Goal: Task Accomplishment & Management: Manage account settings

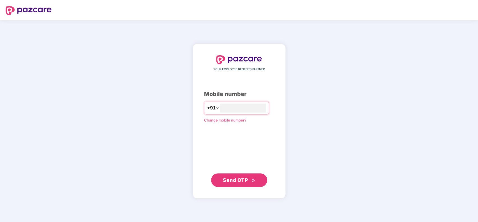
type input "**********"
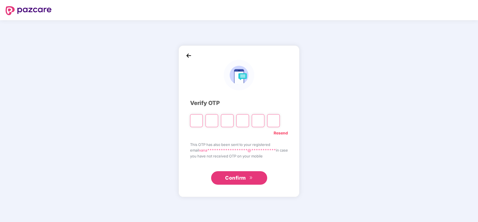
type input "*"
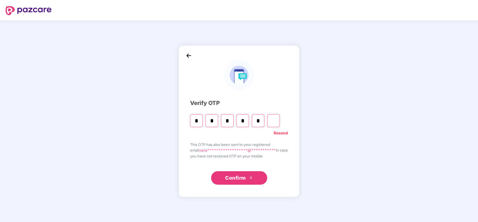
type input "*"
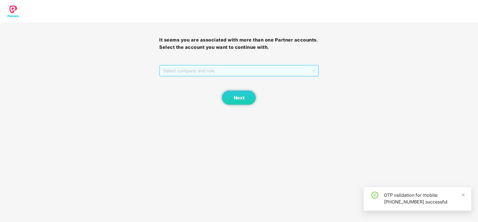
click at [201, 71] on span "Select company and role" at bounding box center [239, 70] width 152 height 11
click at [202, 79] on div "Pazcare - CUSTOMER_SUCCESS" at bounding box center [239, 82] width 152 height 6
click at [234, 99] on span "Next" at bounding box center [239, 97] width 11 height 5
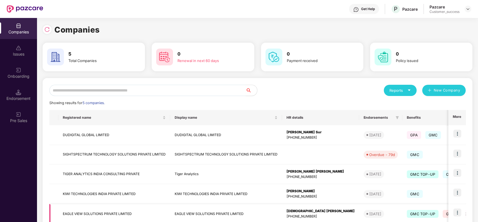
scroll to position [33, 0]
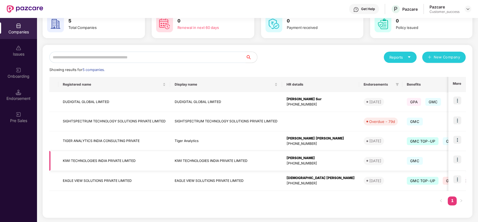
click at [456, 160] on img at bounding box center [457, 159] width 8 height 8
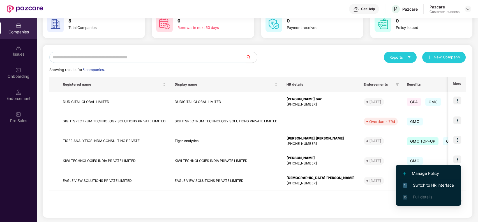
click at [428, 182] on span "Switch to HR interface" at bounding box center [428, 185] width 51 height 6
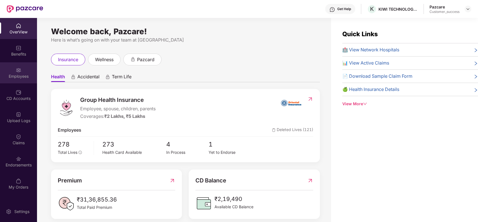
click at [22, 66] on div "Employees" at bounding box center [18, 72] width 37 height 21
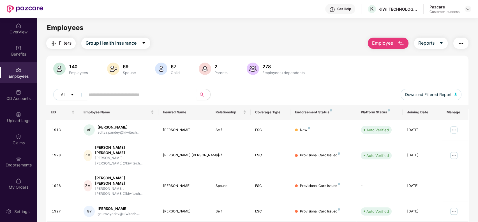
click at [387, 39] on button "Employee" at bounding box center [388, 43] width 41 height 11
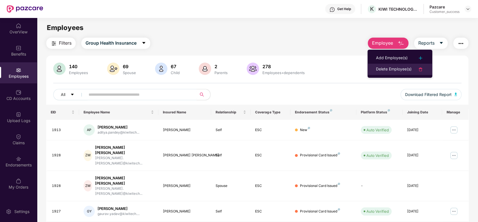
click at [391, 68] on div "Delete Employee(s)" at bounding box center [394, 69] width 36 height 7
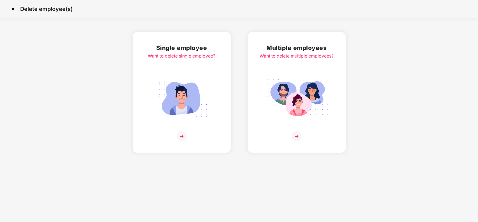
click at [13, 10] on img at bounding box center [12, 8] width 9 height 9
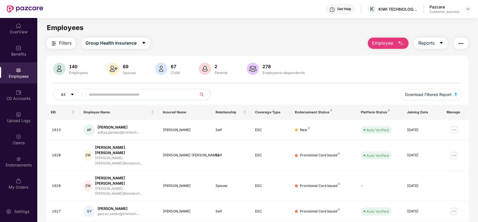
click at [136, 94] on input "text" at bounding box center [139, 94] width 101 height 8
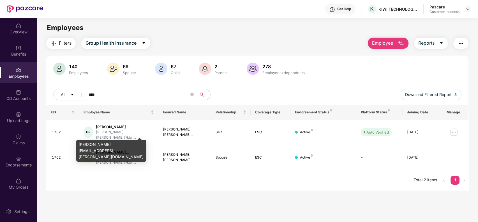
type input "****"
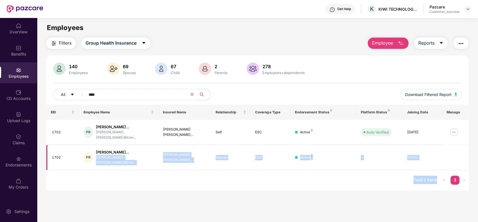
drag, startPoint x: 78, startPoint y: 143, endPoint x: 148, endPoint y: 142, distance: 69.2
click at [148, 142] on body "Get Help K KIWI TECHNOLOGIES INDIA PRIVATE LIMITED Pazcare Customer_success Ove…" at bounding box center [239, 111] width 478 height 222
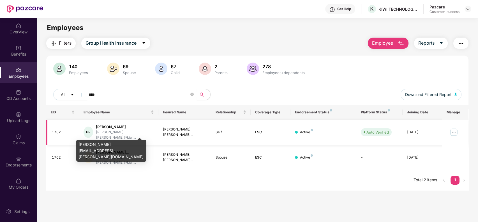
click at [134, 130] on div "padmani.rasikbhai@kiwi..." at bounding box center [125, 135] width 58 height 11
drag, startPoint x: 79, startPoint y: 144, endPoint x: 140, endPoint y: 144, distance: 61.1
click at [140, 144] on div "padmani.rasikbhai@kiwitech.com" at bounding box center [111, 151] width 70 height 22
copy div "padmani.rasikbhai@kiwitech.com"
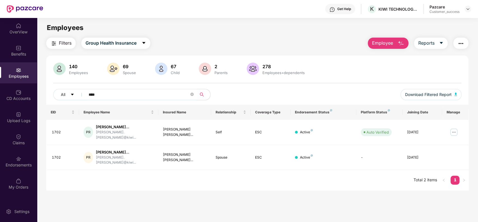
click at [393, 43] on button "Employee" at bounding box center [388, 43] width 41 height 11
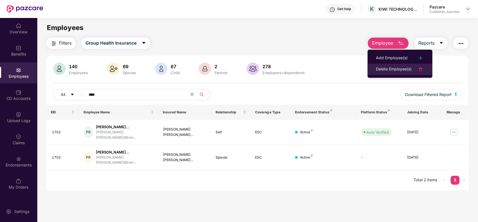
click at [381, 66] on div "Delete Employee(s)" at bounding box center [394, 69] width 36 height 7
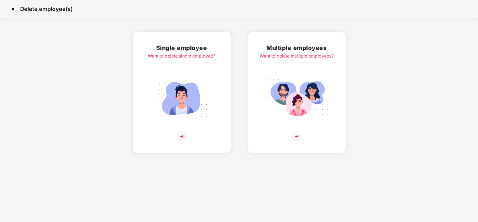
click at [193, 76] on img at bounding box center [181, 98] width 63 height 44
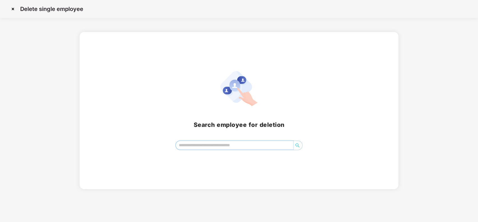
click at [207, 147] on input "search" at bounding box center [235, 145] width 118 height 8
paste input "**********"
type input "**********"
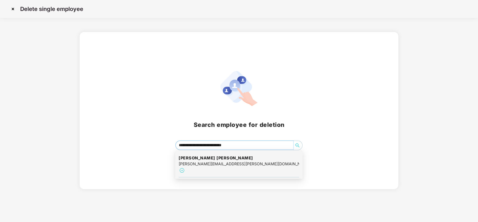
click at [211, 159] on h4 "Padmani Kenil rasikbhai" at bounding box center [239, 158] width 121 height 6
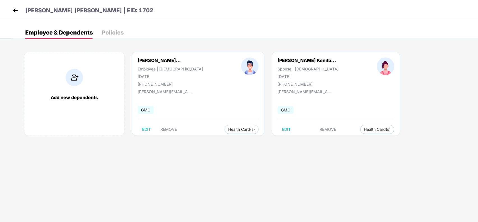
click at [16, 14] on img at bounding box center [15, 10] width 8 height 8
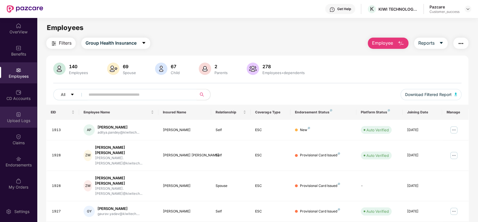
click at [19, 124] on div "Upload Logs" at bounding box center [18, 117] width 37 height 21
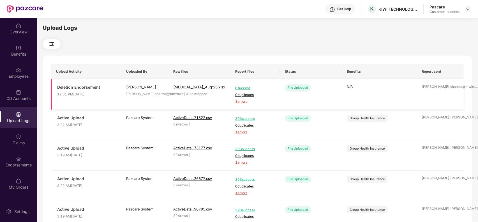
click at [241, 102] on span "3 errors" at bounding box center [255, 101] width 40 height 5
click at [21, 77] on div "Employees" at bounding box center [18, 76] width 37 height 6
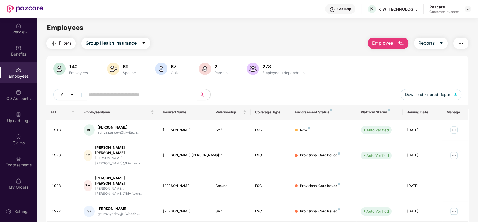
click at [394, 40] on button "Employee" at bounding box center [388, 43] width 41 height 11
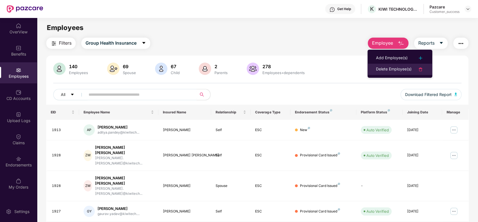
click at [400, 66] on div "Delete Employee(s)" at bounding box center [394, 69] width 36 height 7
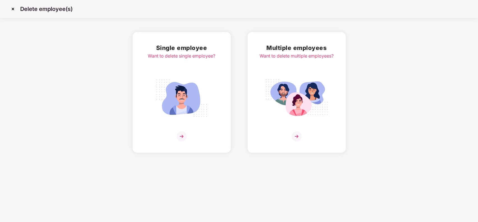
click at [291, 71] on div "Multiple employees Want to delete multiple employees?" at bounding box center [297, 92] width 74 height 98
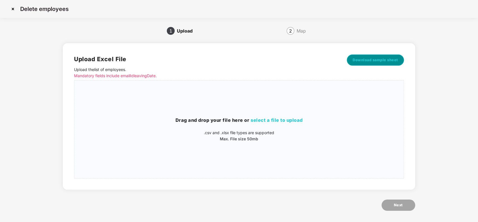
click at [354, 58] on span "Download sample sheet" at bounding box center [375, 60] width 45 height 6
click at [272, 118] on span "select a file to upload" at bounding box center [277, 120] width 52 height 6
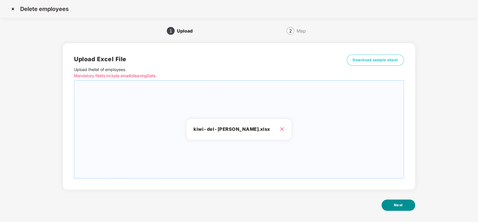
click at [390, 205] on button "Next" at bounding box center [399, 204] width 34 height 11
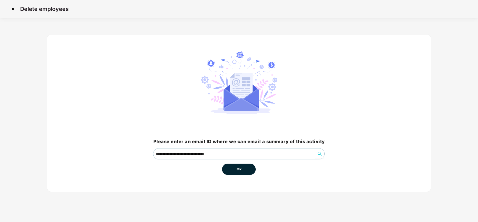
click at [232, 168] on button "Ok" at bounding box center [239, 168] width 34 height 11
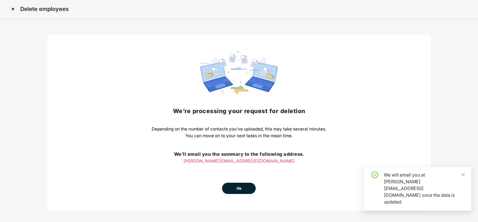
click at [244, 187] on button "Ok" at bounding box center [239, 187] width 34 height 11
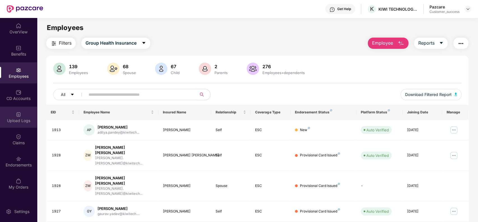
click at [15, 116] on div "Upload Logs" at bounding box center [18, 117] width 37 height 21
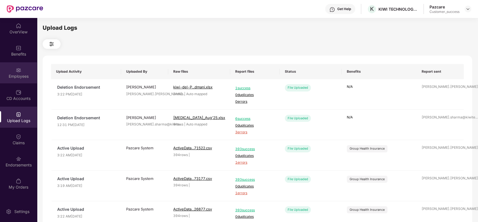
click at [22, 78] on div "Employees" at bounding box center [18, 76] width 37 height 6
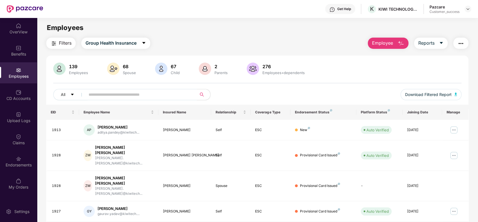
click at [117, 92] on input "text" at bounding box center [139, 94] width 101 height 8
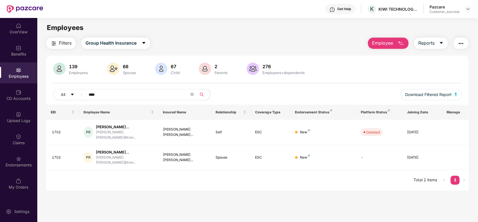
type input "****"
click at [207, 187] on main "Employees Filters Group Health Insurance Employee Reports 139 Employees 68 Spou…" at bounding box center [257, 129] width 441 height 222
click at [465, 10] on div at bounding box center [467, 9] width 7 height 7
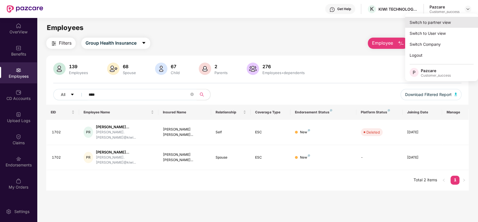
click at [459, 19] on div "Switch to partner view" at bounding box center [441, 22] width 73 height 11
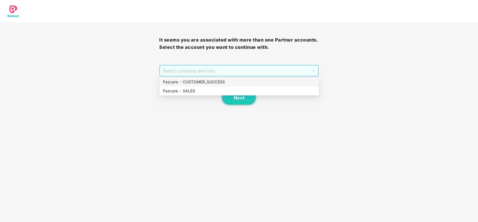
click at [265, 68] on span "Select company and role" at bounding box center [239, 70] width 152 height 11
click at [263, 78] on div "Pazcare - CUSTOMER_SUCCESS" at bounding box center [239, 81] width 159 height 9
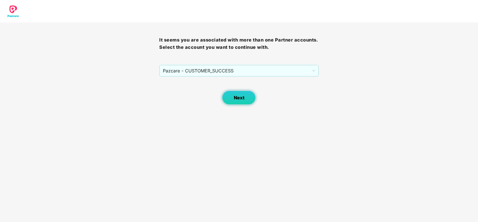
click at [242, 95] on span "Next" at bounding box center [239, 97] width 11 height 5
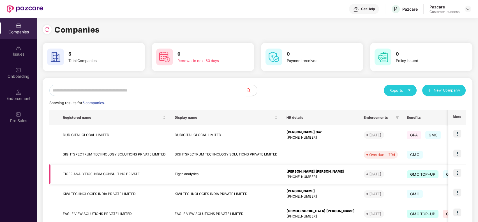
click at [460, 173] on img at bounding box center [457, 173] width 8 height 8
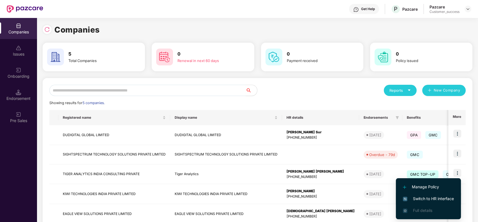
click at [440, 196] on span "Switch to HR interface" at bounding box center [428, 198] width 51 height 6
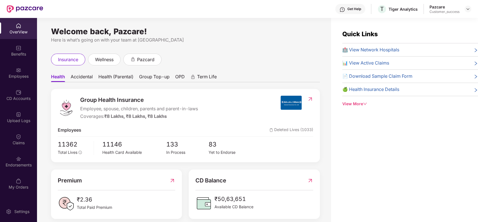
click at [6, 70] on div "Employees" at bounding box center [18, 72] width 37 height 21
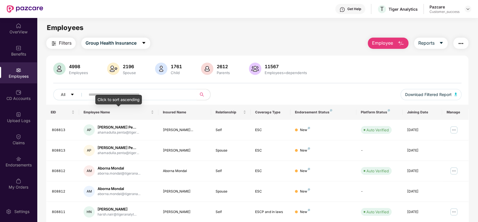
click at [101, 98] on div "Click to sort ascending" at bounding box center [118, 100] width 47 height 10
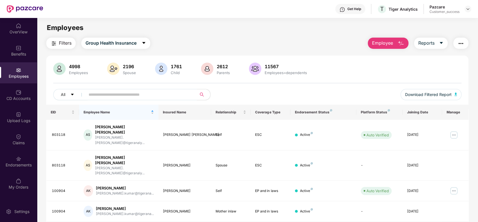
click at [126, 90] on input "text" at bounding box center [139, 94] width 101 height 8
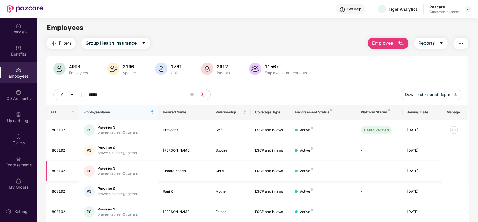
scroll to position [20, 0]
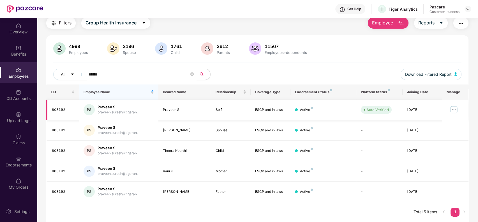
type input "******"
click at [457, 110] on img at bounding box center [453, 109] width 9 height 9
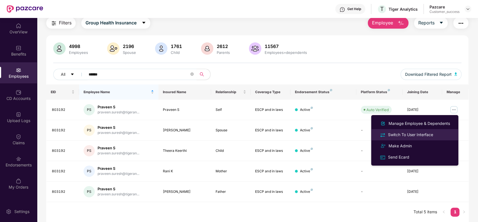
click at [432, 133] on div "Switch To User Interface" at bounding box center [410, 134] width 47 height 6
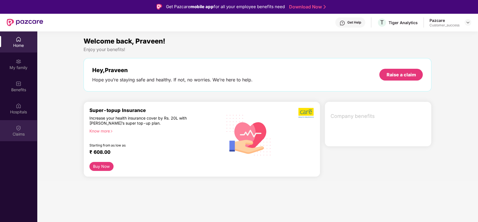
click at [28, 133] on div "Claims" at bounding box center [18, 134] width 37 height 6
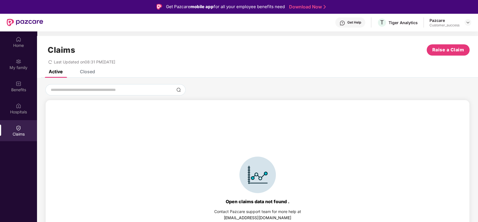
click at [89, 71] on div "Closed" at bounding box center [87, 72] width 15 height 6
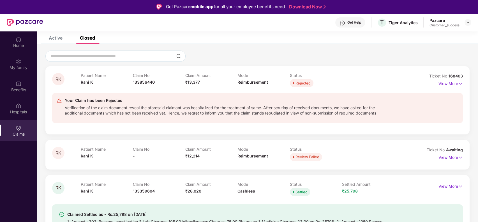
scroll to position [33, 0]
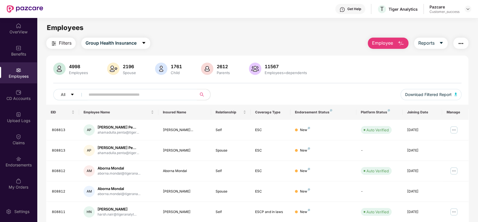
click at [163, 100] on span at bounding box center [139, 94] width 115 height 11
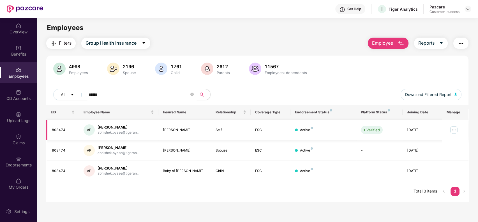
type input "******"
click at [457, 129] on img at bounding box center [453, 129] width 9 height 9
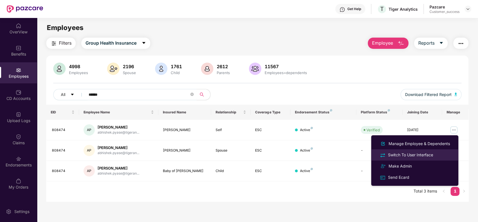
click at [429, 152] on div "Switch To User Interface" at bounding box center [410, 155] width 47 height 6
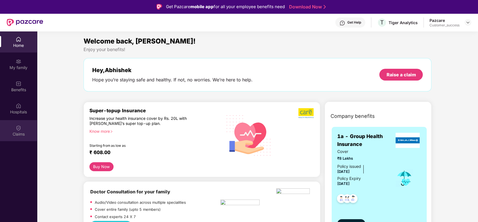
click at [25, 125] on div "Claims" at bounding box center [18, 130] width 37 height 21
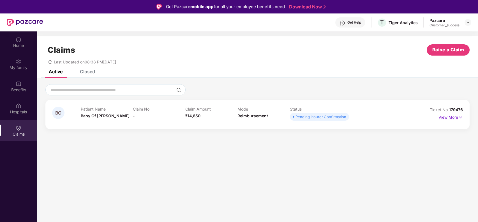
click at [458, 115] on img at bounding box center [460, 117] width 5 height 6
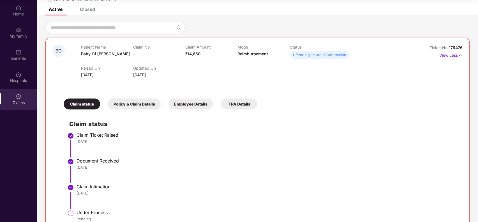
scroll to position [31, 0]
click at [19, 56] on div "Benefits" at bounding box center [18, 59] width 37 height 6
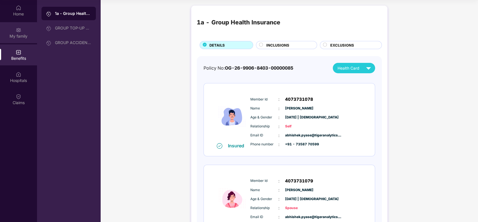
click at [23, 30] on div "My family" at bounding box center [18, 32] width 37 height 21
